Goal: Task Accomplishment & Management: Manage account settings

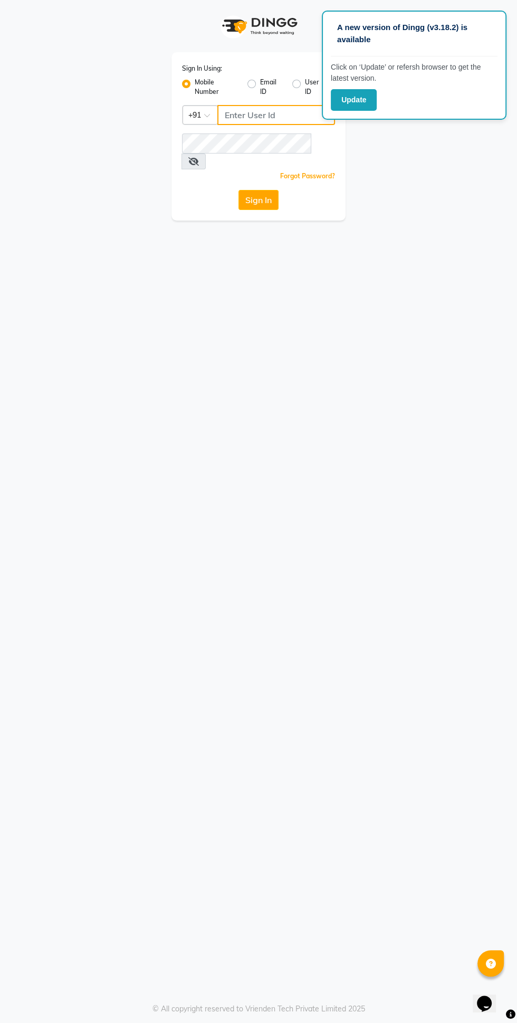
click at [262, 117] on input "Username" at bounding box center [276, 115] width 118 height 20
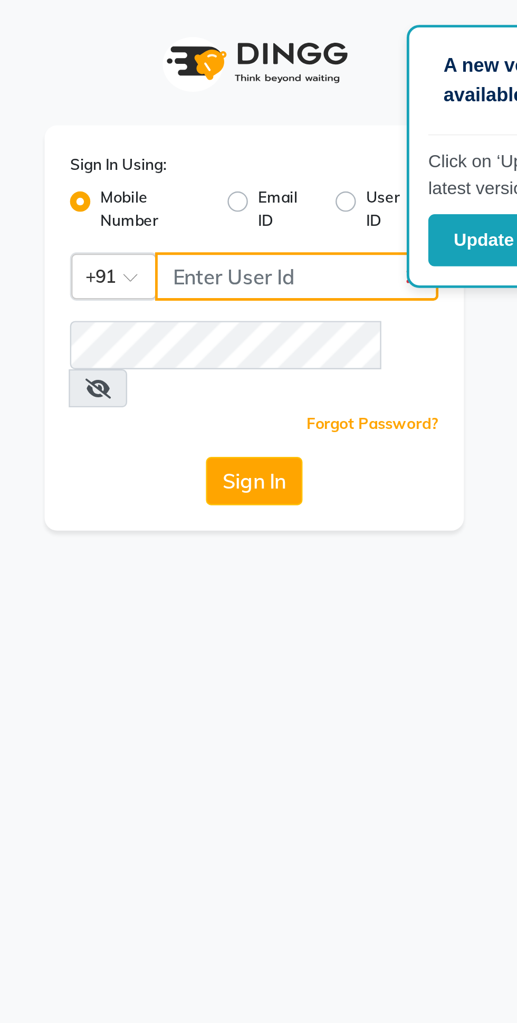
click at [278, 116] on input "Username" at bounding box center [276, 115] width 118 height 20
click at [246, 112] on input "Username" at bounding box center [276, 115] width 118 height 20
click at [263, 106] on input "Username" at bounding box center [276, 115] width 118 height 20
click at [301, 116] on input "Username" at bounding box center [276, 115] width 118 height 20
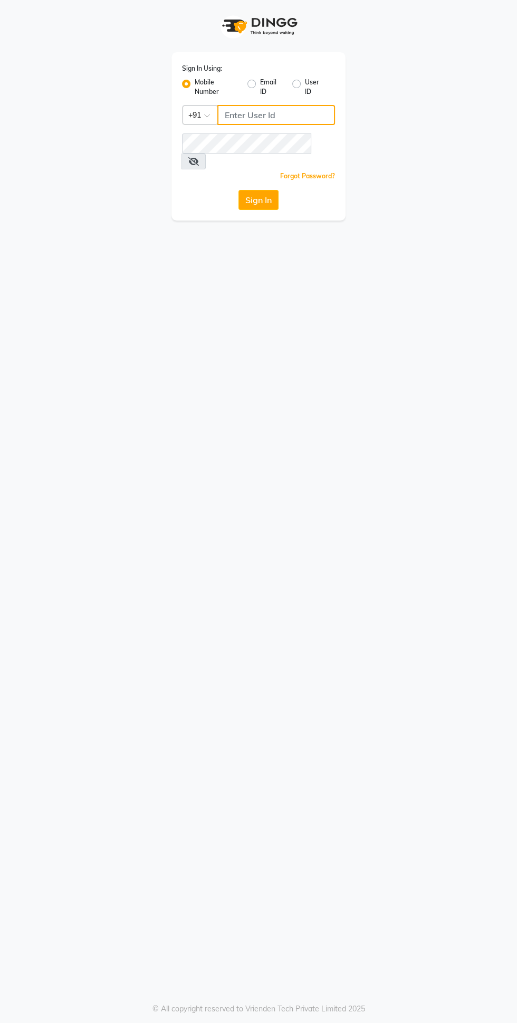
click at [276, 113] on input "Username" at bounding box center [276, 115] width 118 height 20
type input "9878693179"
click at [238, 190] on button "Sign In" at bounding box center [258, 200] width 40 height 20
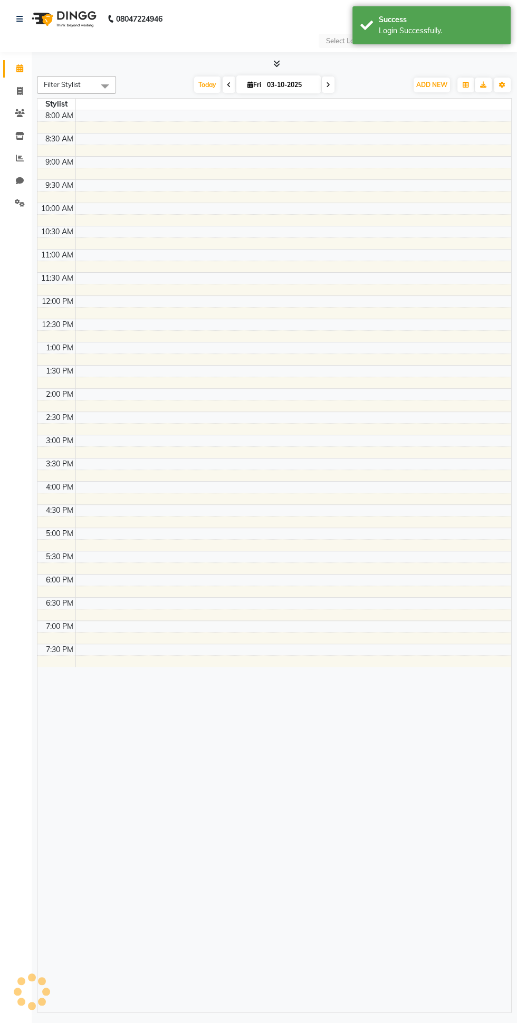
select select "en"
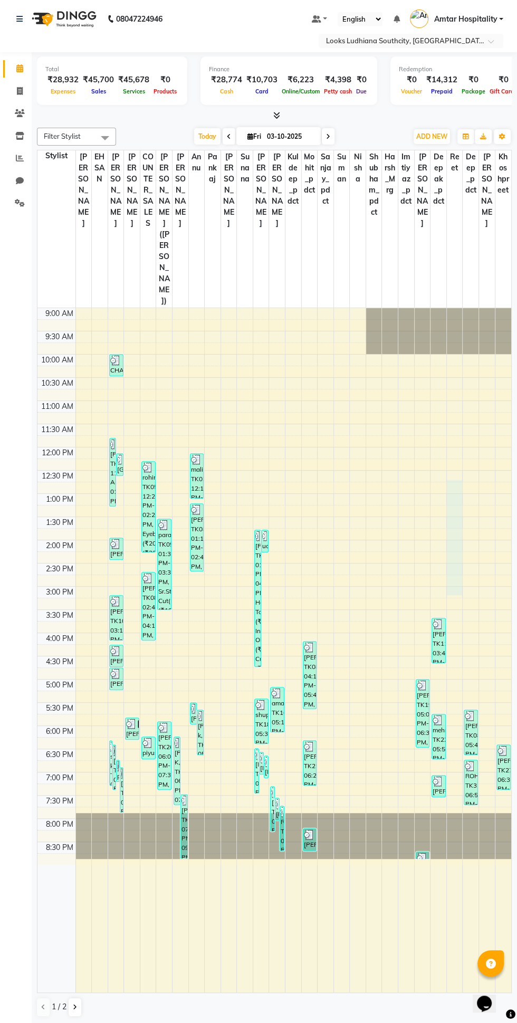
click at [276, 115] on icon at bounding box center [276, 115] width 7 height 8
